Goal: Task Accomplishment & Management: Complete application form

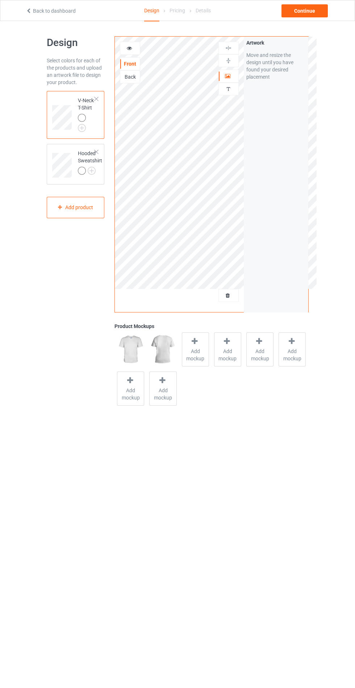
click at [185, 357] on span "Add mockup" at bounding box center [195, 355] width 26 height 15
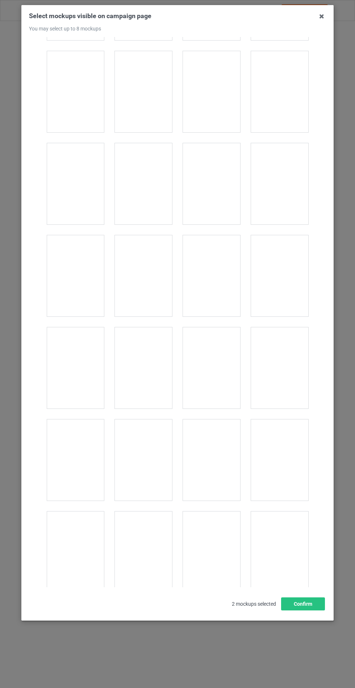
scroll to position [978, 0]
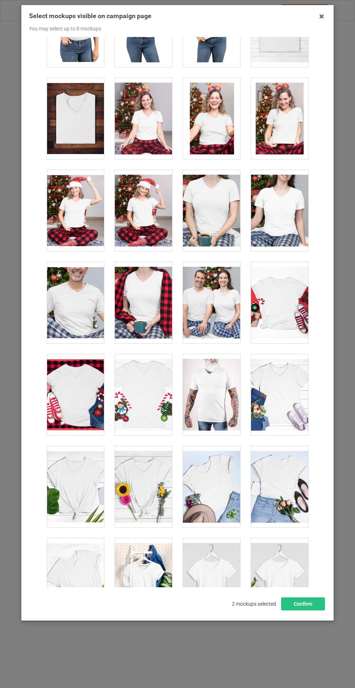
click at [285, 408] on div at bounding box center [279, 394] width 57 height 81
click at [288, 305] on div at bounding box center [279, 302] width 57 height 81
click at [139, 507] on div at bounding box center [143, 486] width 57 height 81
click at [280, 305] on div at bounding box center [279, 302] width 57 height 81
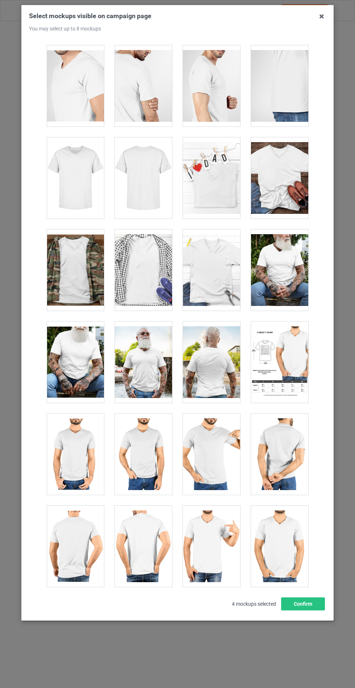
scroll to position [0, 0]
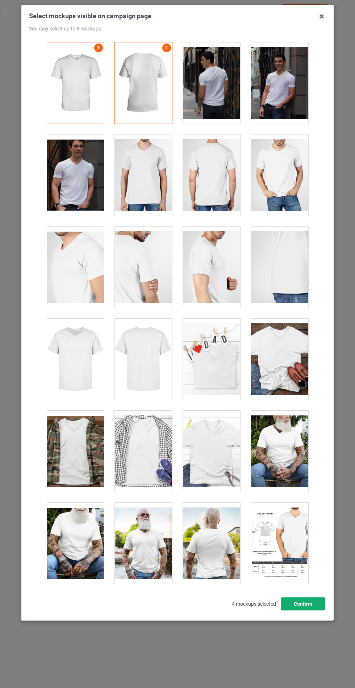
click at [305, 611] on button "Confirm" at bounding box center [303, 604] width 44 height 13
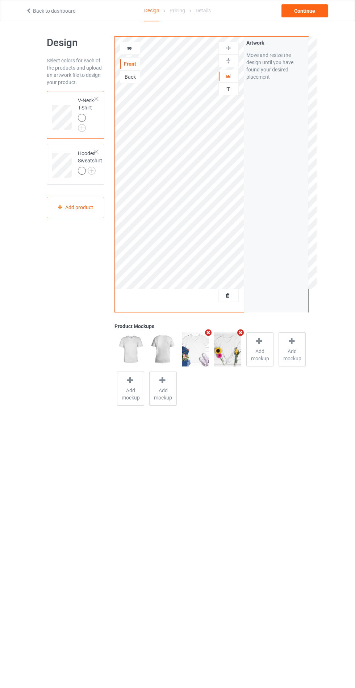
click at [0, 0] on img at bounding box center [0, 0] width 0 height 0
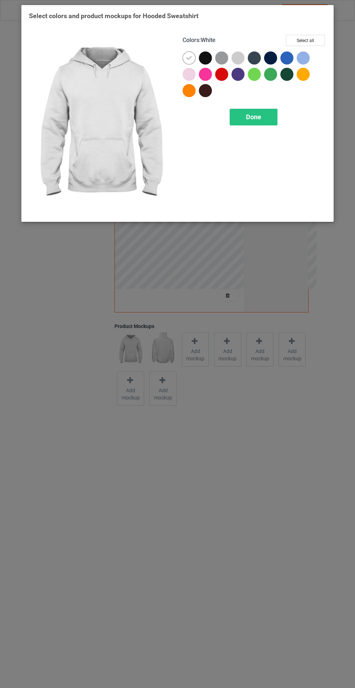
click at [219, 56] on div at bounding box center [221, 57] width 13 height 13
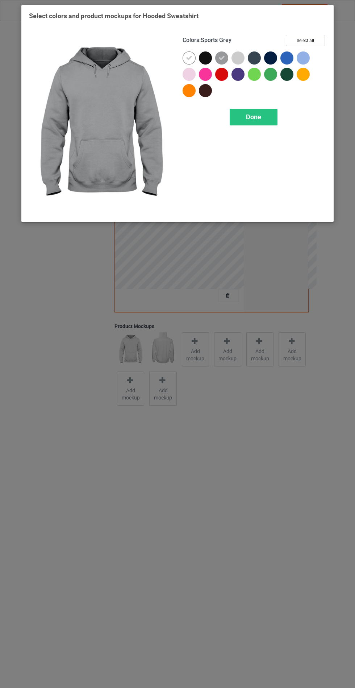
click at [220, 59] on icon at bounding box center [222, 58] width 7 height 7
click at [203, 57] on div at bounding box center [205, 57] width 13 height 13
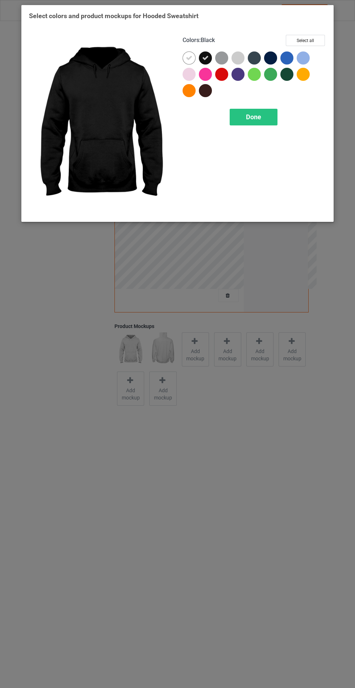
click at [216, 59] on div at bounding box center [221, 57] width 13 height 13
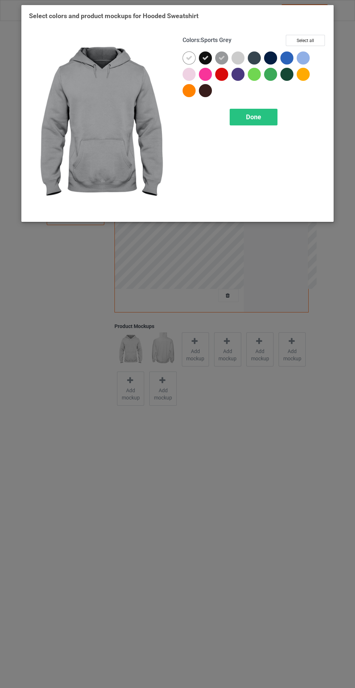
click at [266, 57] on div at bounding box center [270, 57] width 13 height 13
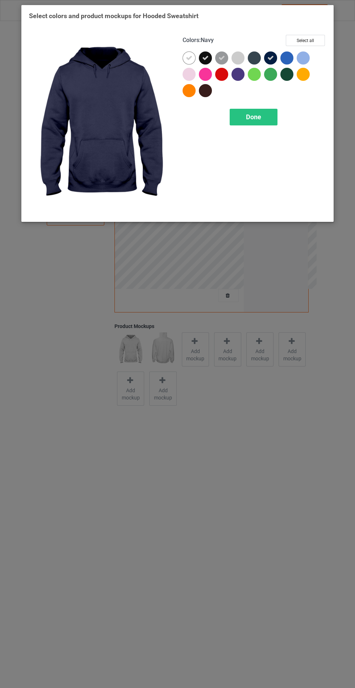
click at [249, 57] on div at bounding box center [254, 57] width 13 height 13
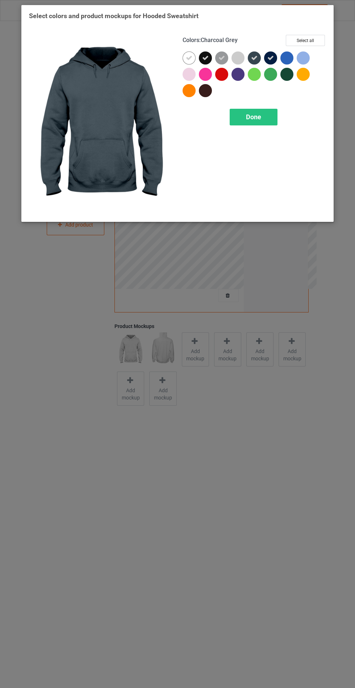
click at [259, 112] on div "Done" at bounding box center [254, 117] width 48 height 17
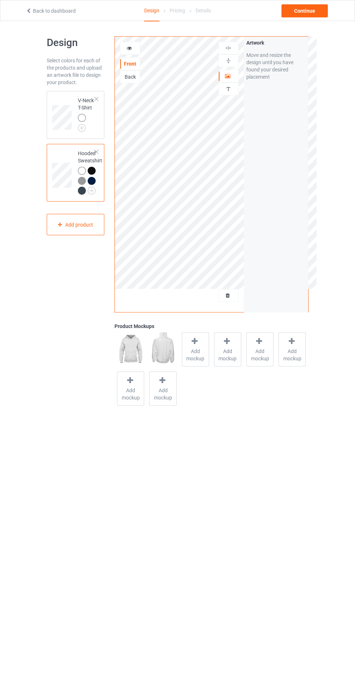
click at [195, 350] on span "Add mockup" at bounding box center [195, 355] width 26 height 15
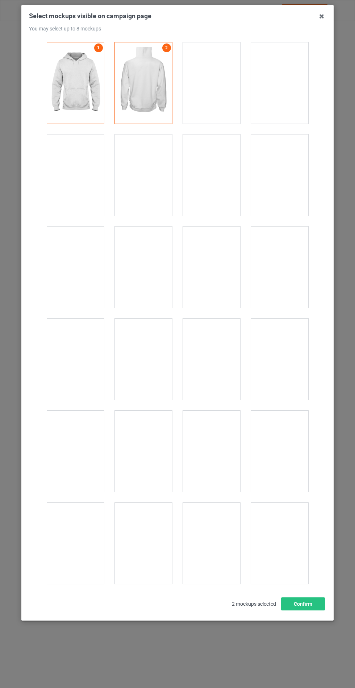
scroll to position [5852, 0]
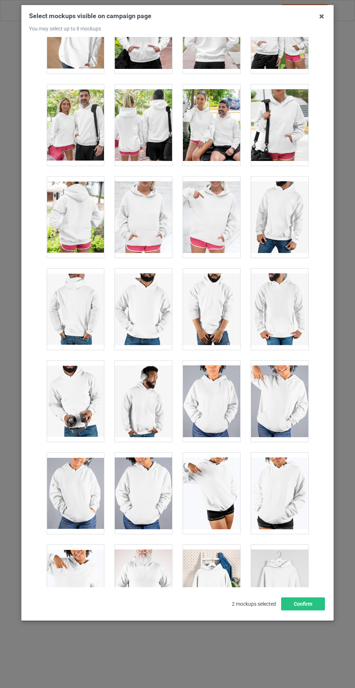
click at [149, 203] on div at bounding box center [143, 217] width 57 height 81
click at [309, 611] on button "Confirm" at bounding box center [303, 604] width 44 height 13
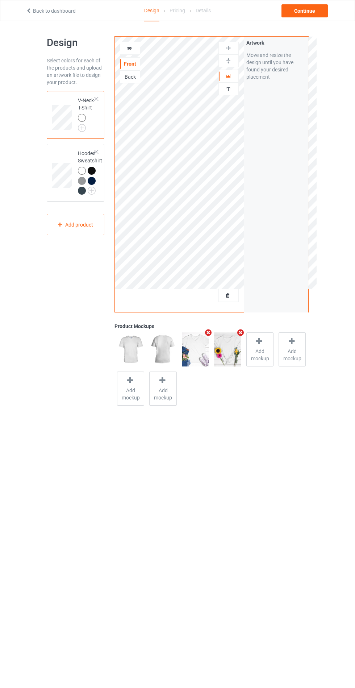
click at [0, 0] on img at bounding box center [0, 0] width 0 height 0
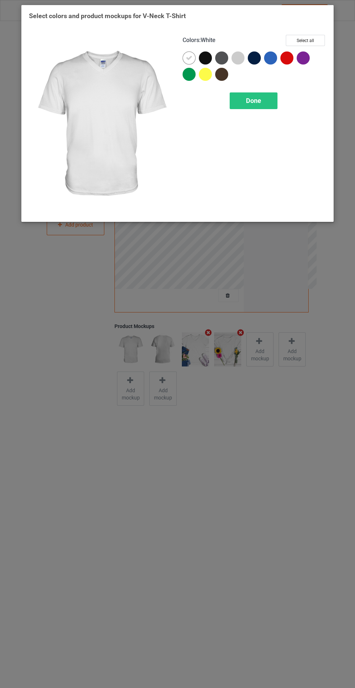
click at [212, 58] on div at bounding box center [207, 59] width 16 height 16
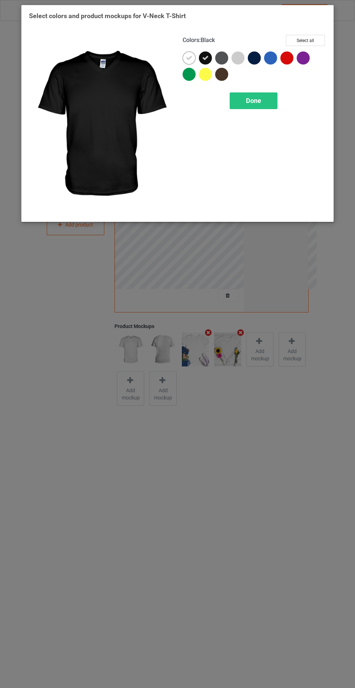
click at [218, 58] on div at bounding box center [221, 57] width 13 height 13
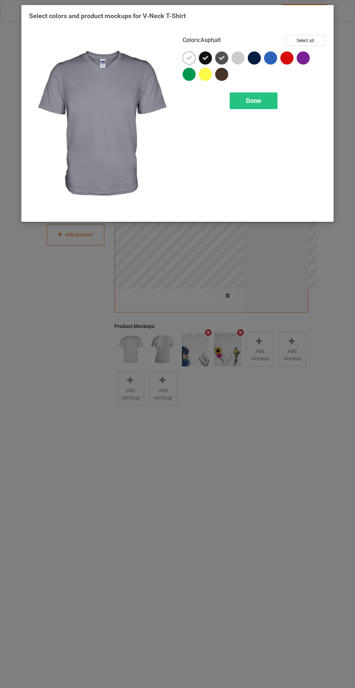
click at [253, 60] on div at bounding box center [254, 57] width 13 height 13
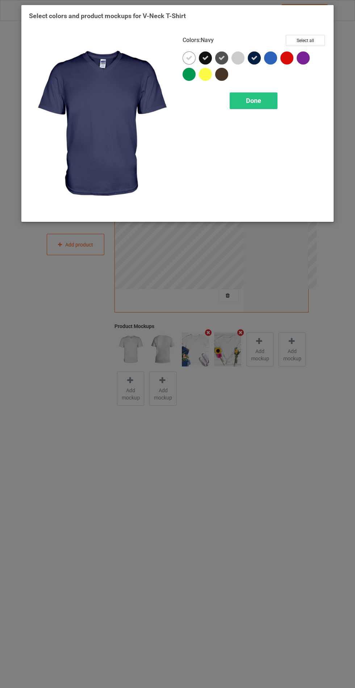
click at [256, 103] on span "Done" at bounding box center [253, 101] width 15 height 8
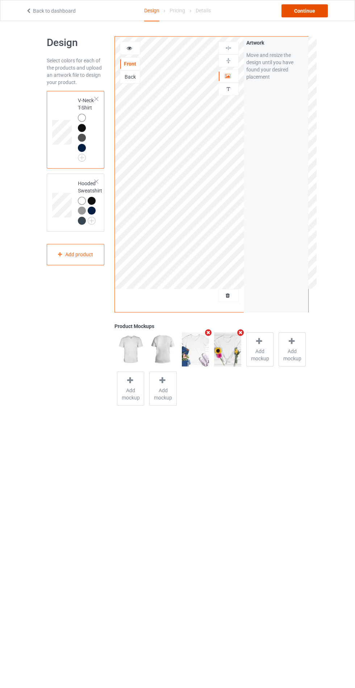
click at [303, 11] on div "Continue" at bounding box center [305, 10] width 46 height 13
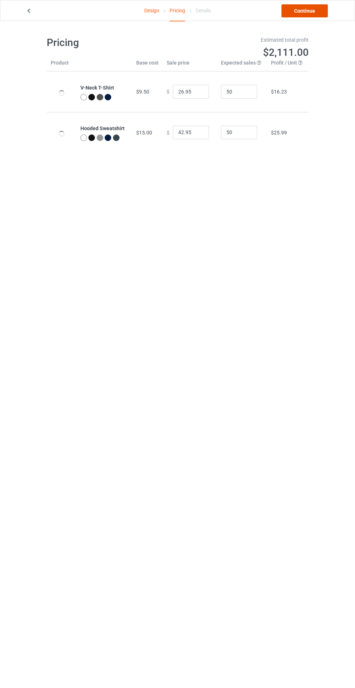
click at [318, 8] on link "Continue" at bounding box center [305, 10] width 46 height 13
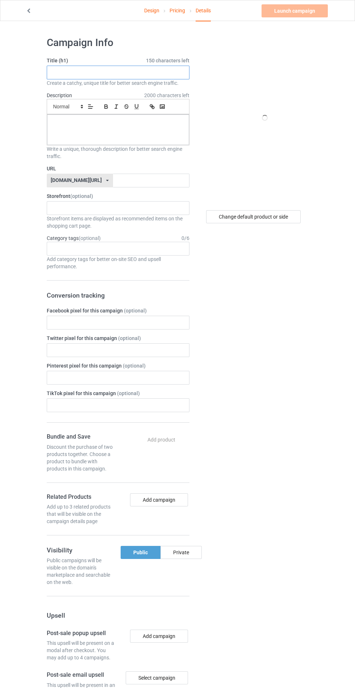
click at [152, 71] on input "text" at bounding box center [118, 73] width 143 height 14
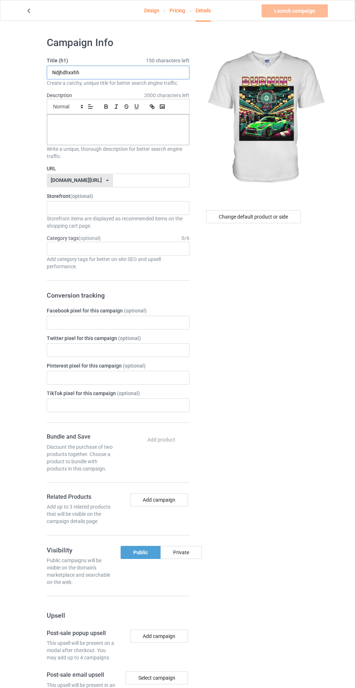
type input "Ndjhdhxxhh"
click at [156, 248] on div "Age > [DEMOGRAPHIC_DATA] > 1 Age > [DEMOGRAPHIC_DATA] Months > 1 Month Age > [D…" at bounding box center [118, 249] width 143 height 14
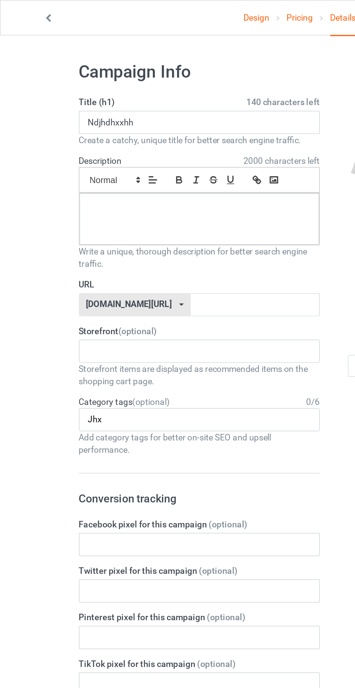
type input "Jhx"
click at [75, 129] on div at bounding box center [118, 130] width 142 height 30
click at [157, 178] on input "text" at bounding box center [151, 181] width 77 height 14
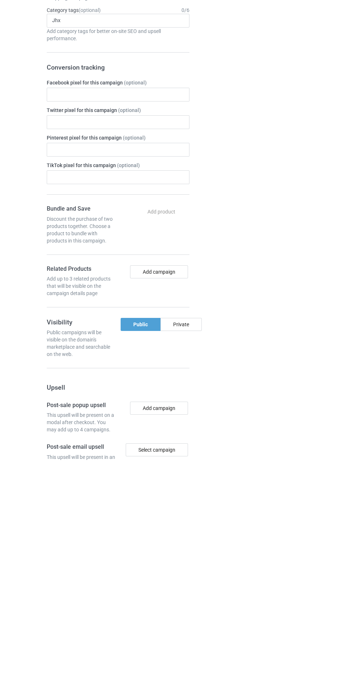
type input "Jduhdydhdyd"
click at [192, 549] on div "Private" at bounding box center [181, 552] width 41 height 13
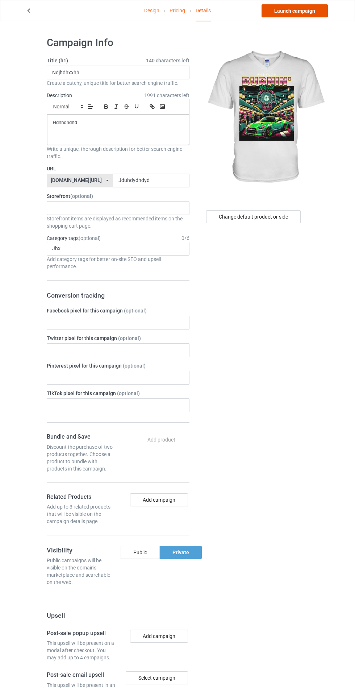
click at [302, 11] on link "Launch campaign" at bounding box center [295, 10] width 66 height 13
